Goal: Task Accomplishment & Management: Manage account settings

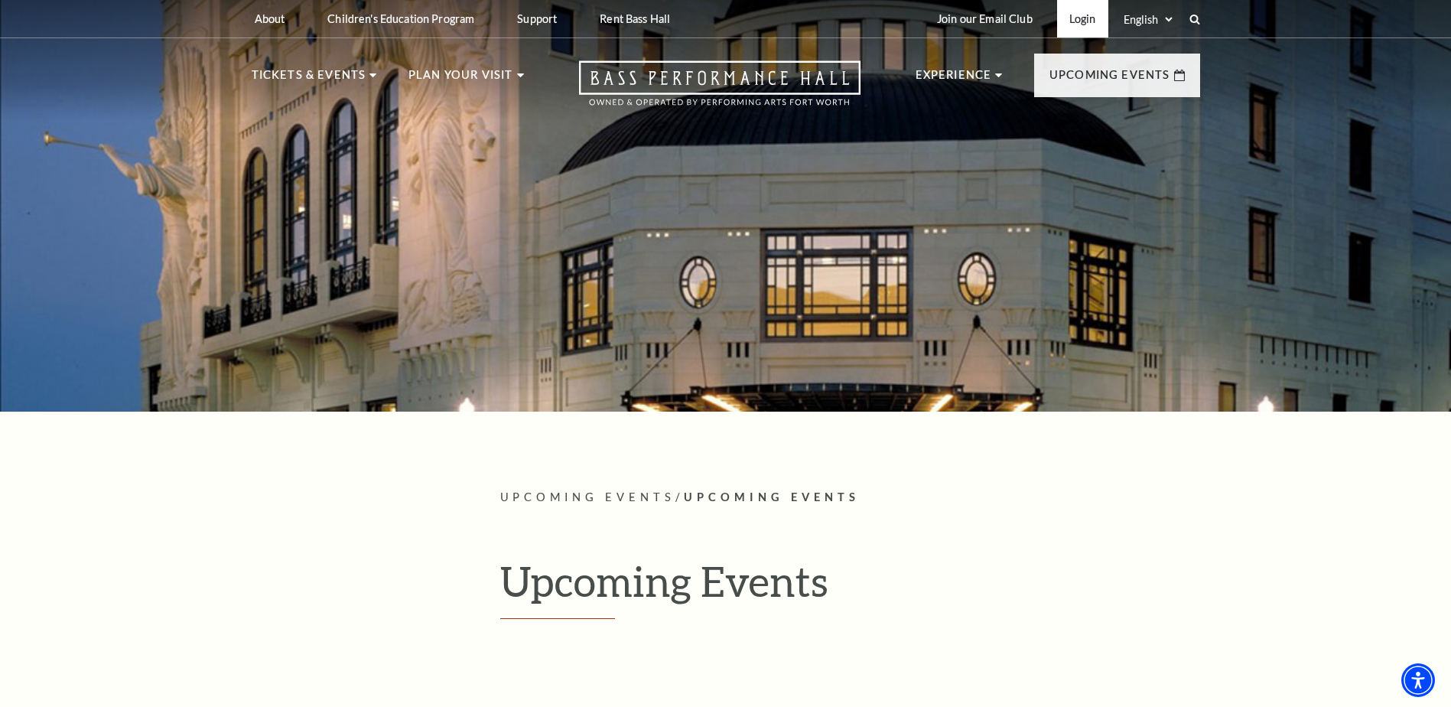
click at [1076, 15] on link "Login" at bounding box center [1082, 18] width 51 height 37
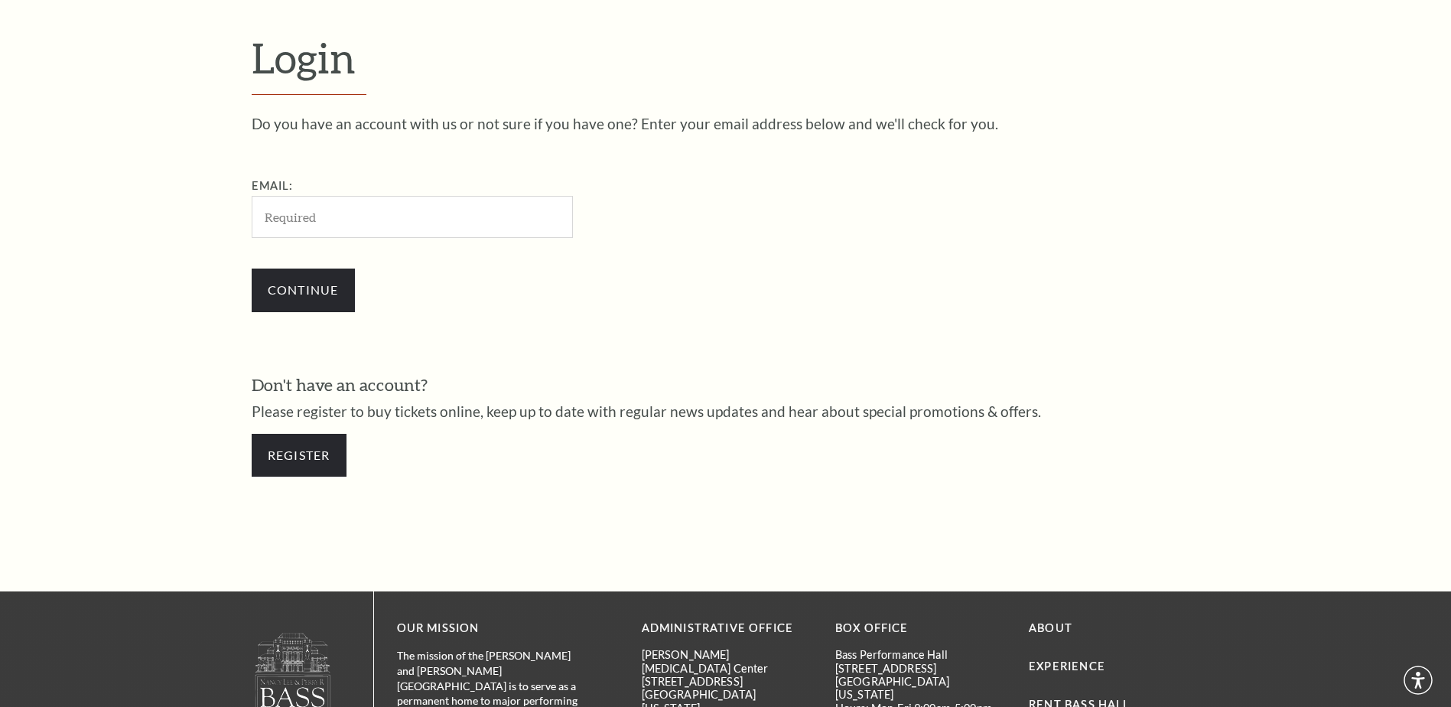
scroll to position [511, 0]
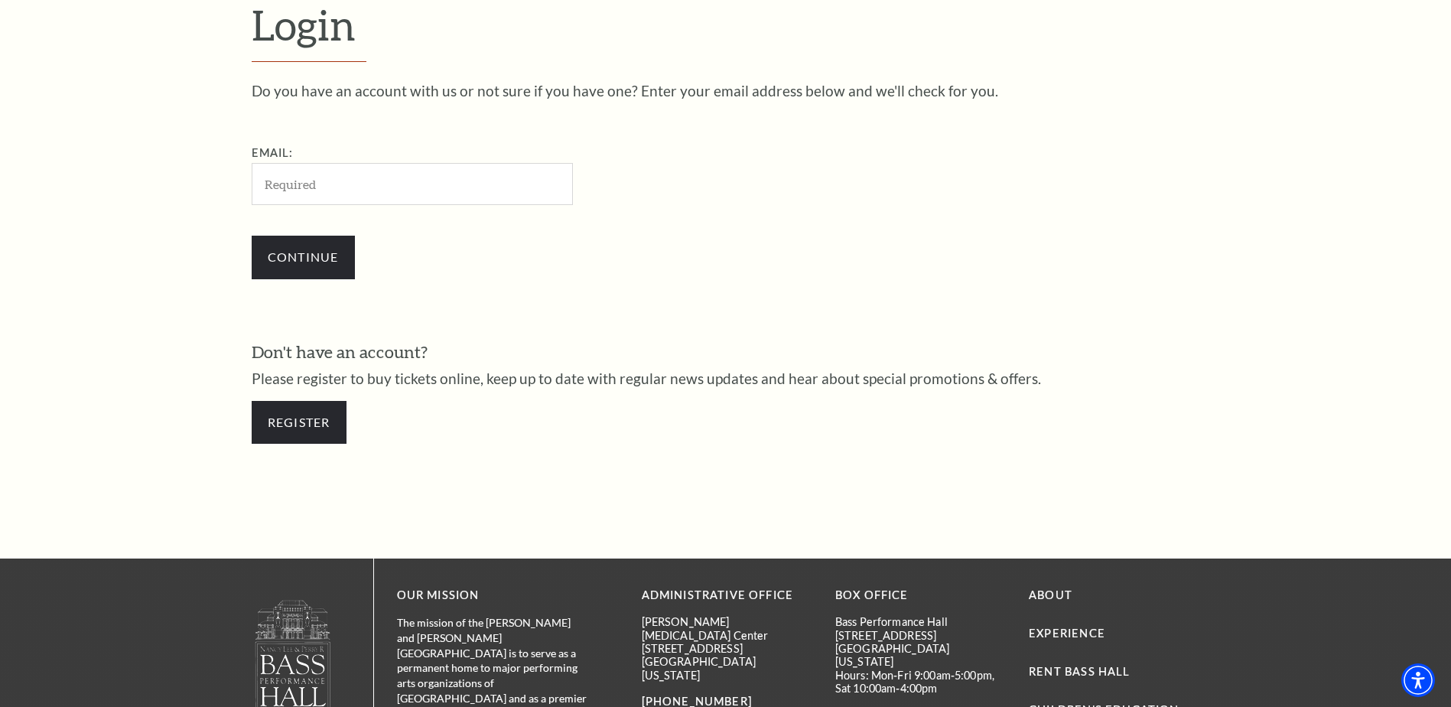
click at [331, 183] on input "Email:" at bounding box center [412, 184] width 321 height 42
type input "[EMAIL_ADDRESS][DOMAIN_NAME]"
click at [308, 255] on input "Continue" at bounding box center [303, 257] width 103 height 43
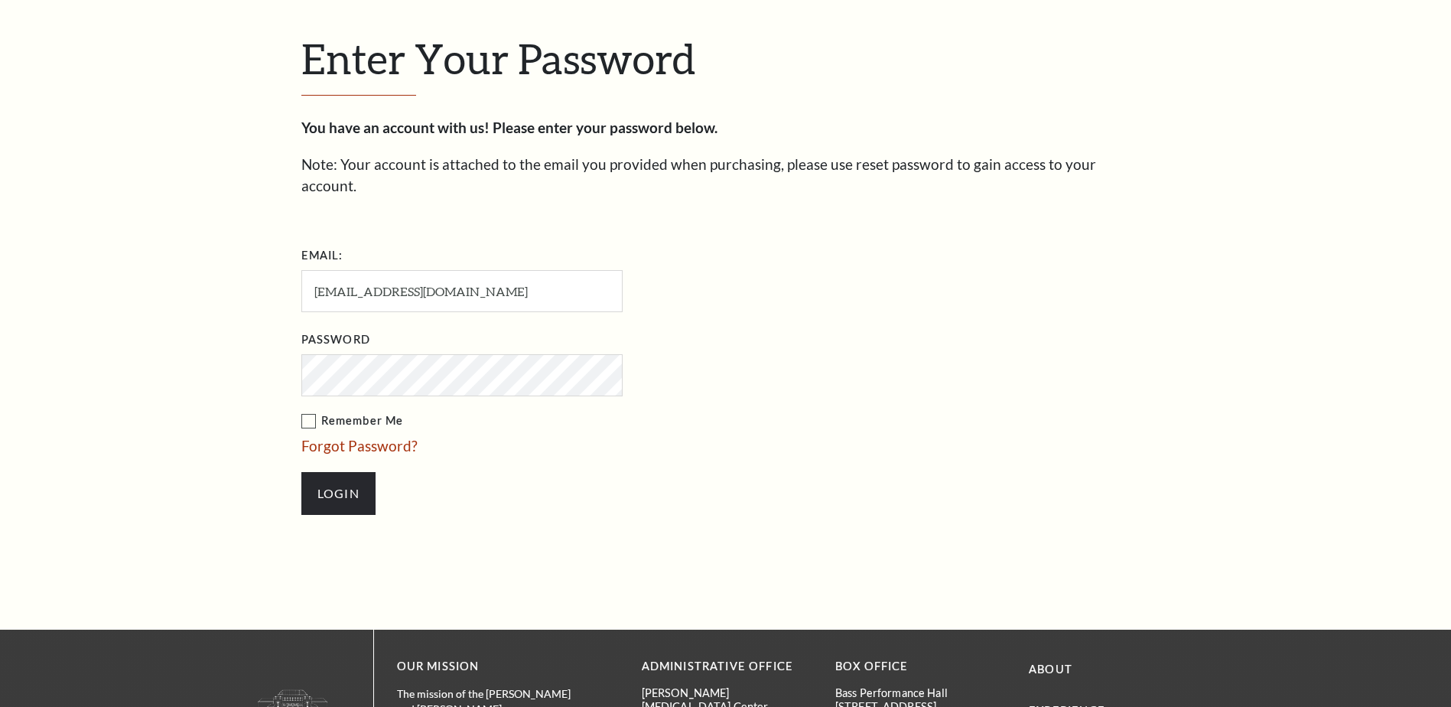
scroll to position [525, 0]
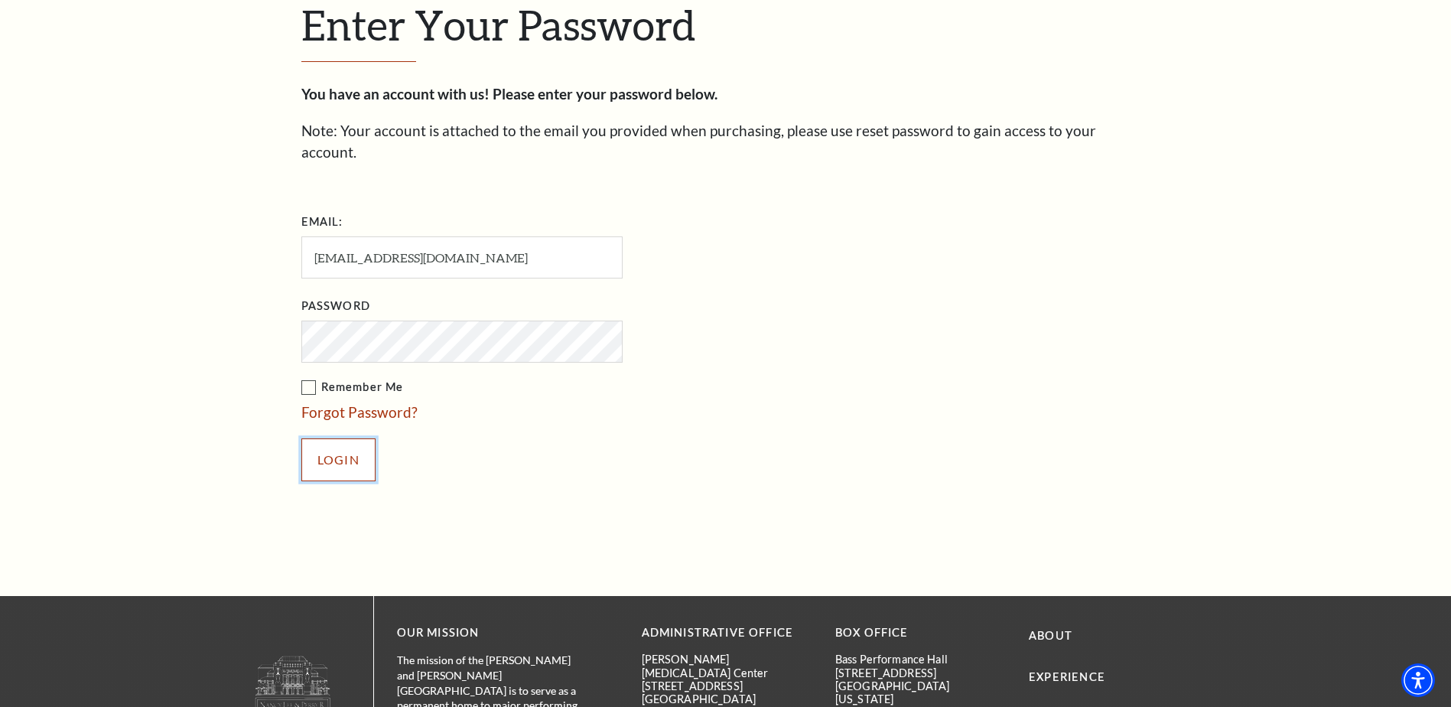
click at [340, 447] on input "Login" at bounding box center [338, 459] width 74 height 43
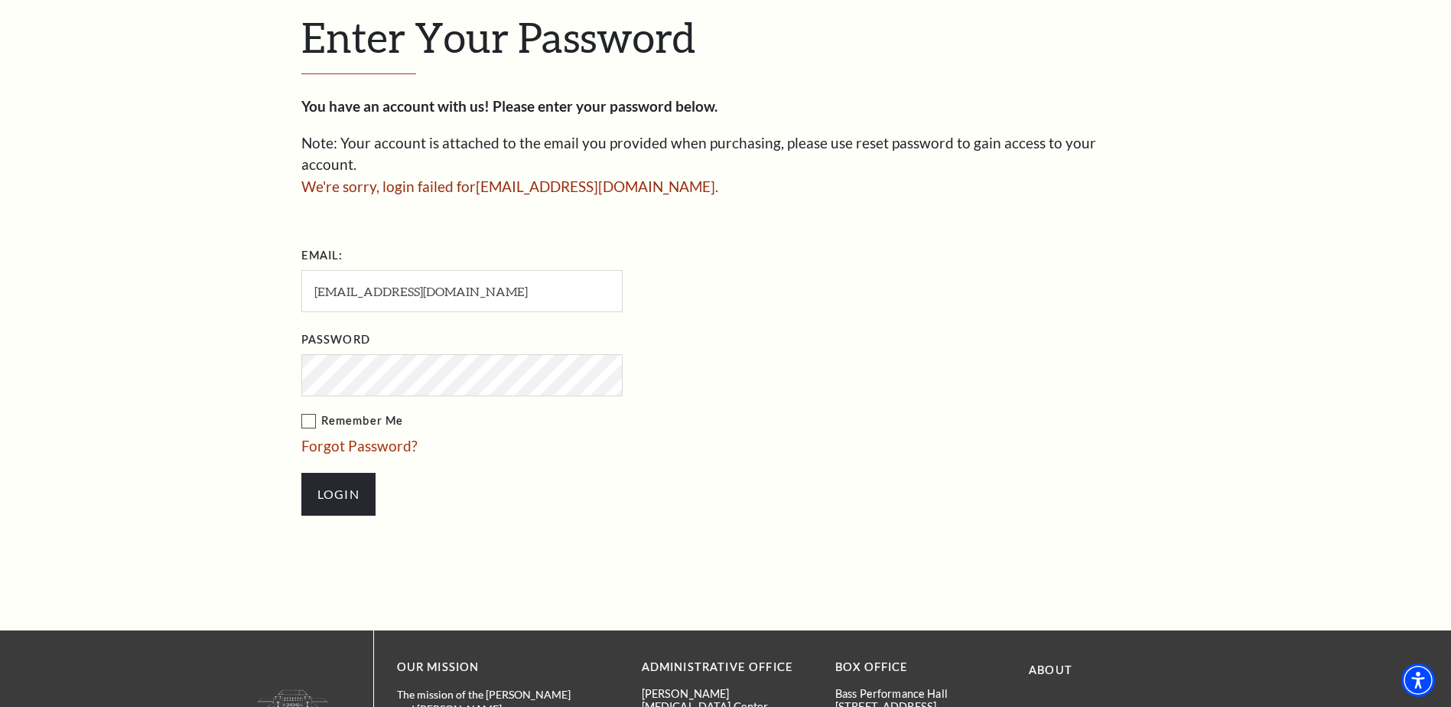
click at [286, 353] on div "Enter Your Password You have an account with us! Please enter your password bel…" at bounding box center [725, 271] width 1451 height 717
click at [301, 473] on input "Login" at bounding box center [338, 494] width 74 height 43
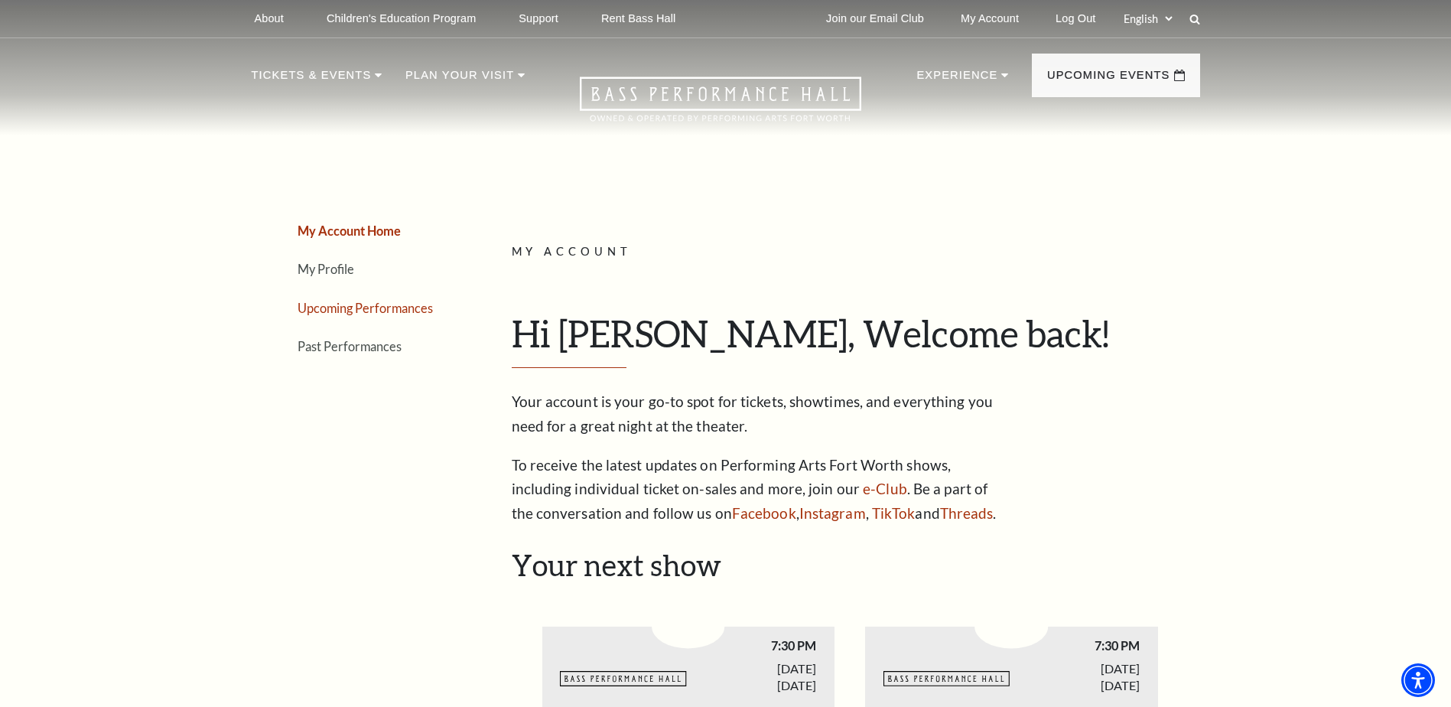
click at [387, 311] on link "Upcoming Performances" at bounding box center [364, 308] width 135 height 15
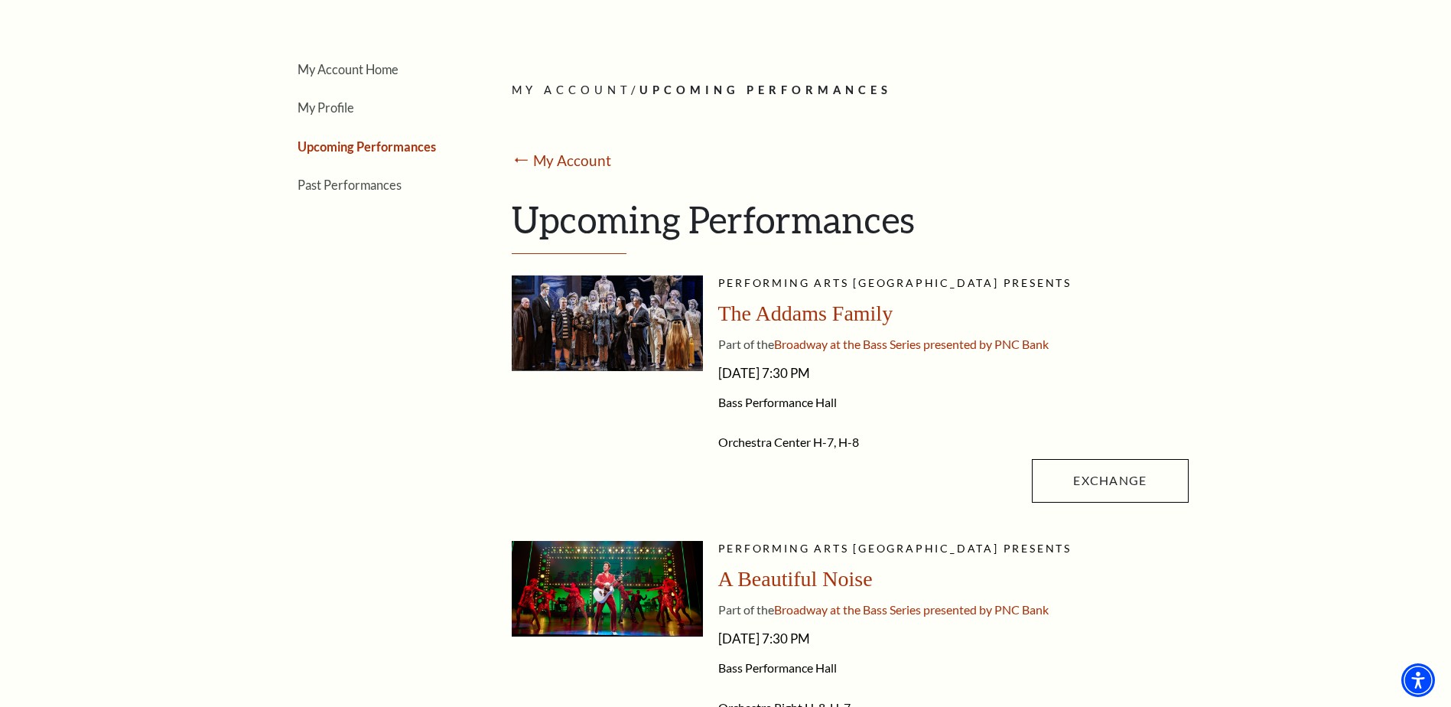
scroll to position [153, 0]
